Goal: Task Accomplishment & Management: Manage account settings

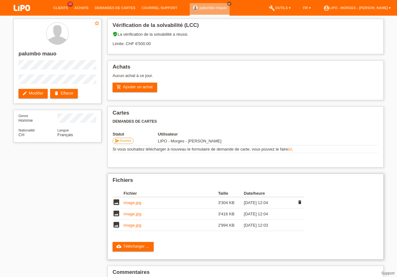
click at [126, 201] on link "image.jpg" at bounding box center [132, 202] width 18 height 5
click at [129, 214] on link "image.jpg" at bounding box center [132, 214] width 18 height 5
click at [133, 225] on link "image.jpg" at bounding box center [132, 225] width 18 height 5
click at [108, 9] on link "Demandes de cartes" at bounding box center [114, 8] width 47 height 4
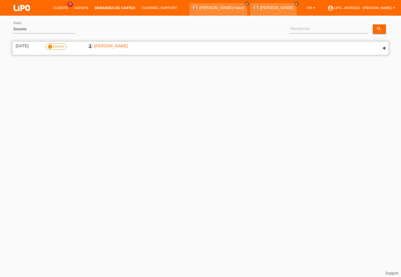
click at [120, 44] on link "[PERSON_NAME]" at bounding box center [111, 46] width 34 height 5
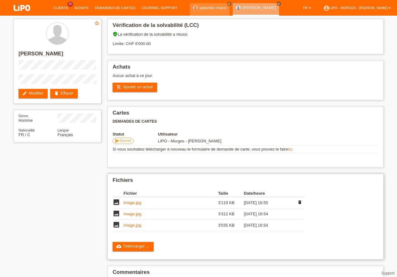
click at [135, 205] on link "image.jpg" at bounding box center [132, 202] width 18 height 5
click at [131, 213] on link "image.jpg" at bounding box center [132, 214] width 18 height 5
click at [129, 227] on link "image.jpg" at bounding box center [132, 225] width 18 height 5
click at [249, 8] on link "[PERSON_NAME]" at bounding box center [259, 7] width 34 height 5
drag, startPoint x: 0, startPoint y: 0, endPoint x: 250, endPoint y: 8, distance: 250.1
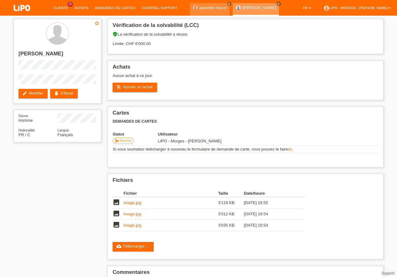
click at [250, 8] on link "[PERSON_NAME]" at bounding box center [259, 7] width 34 height 5
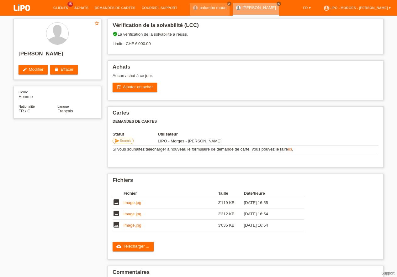
click at [246, 8] on link "[PERSON_NAME]" at bounding box center [259, 7] width 34 height 5
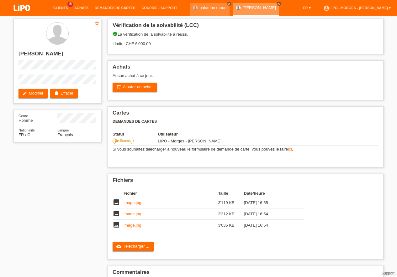
click at [257, 7] on link "[PERSON_NAME]" at bounding box center [259, 7] width 34 height 5
click at [205, 8] on link "palumbo mauo" at bounding box center [212, 7] width 27 height 5
